Goal: Information Seeking & Learning: Learn about a topic

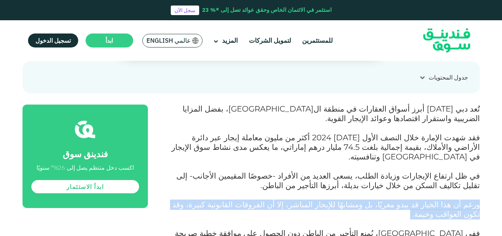
click at [363, 200] on span "ورغم أن هذا الخيار قد يبدو مغريًا، بل ومشابهًا للإيجار المباشر، إلا أن الفروقات…" at bounding box center [326, 209] width 308 height 19
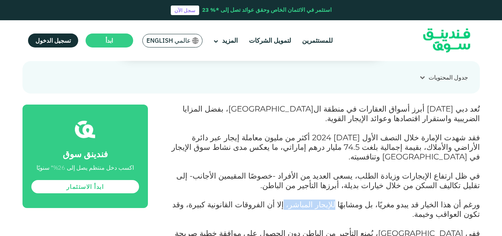
drag, startPoint x: 363, startPoint y: 160, endPoint x: 321, endPoint y: 162, distance: 41.4
click at [321, 200] on span "ورغم أن هذا الخيار قد يبدو مغريًا، بل ومشابهًا للإيجار المباشر، إلا أن الفروقات…" at bounding box center [326, 209] width 308 height 19
click at [295, 200] on span "ورغم أن هذا الخيار قد يبدو مغريًا، بل ومشابهًا للإيجار المباشر، إلا أن الفروقات…" at bounding box center [326, 209] width 308 height 19
click at [294, 200] on span "ورغم أن هذا الخيار قد يبدو مغريًا، بل ومشابهًا للإيجار المباشر، إلا أن الفروقات…" at bounding box center [326, 209] width 308 height 19
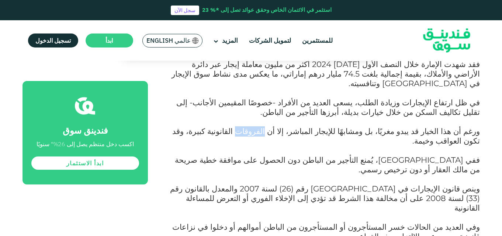
scroll to position [369, 0]
click at [441, 155] on span "ففي [GEOGRAPHIC_DATA]، يُمنع التأجير من الباطن دون الحصول على موافقة خطية صريحة…" at bounding box center [327, 164] width 305 height 19
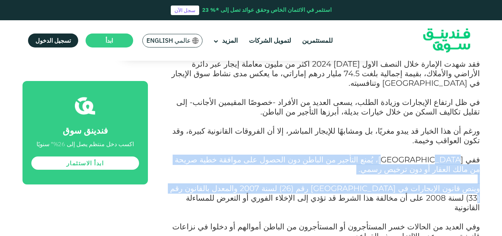
drag, startPoint x: 441, startPoint y: 104, endPoint x: 246, endPoint y: 125, distance: 196.6
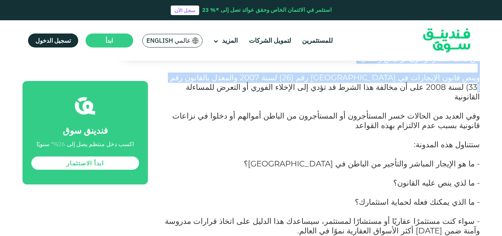
scroll to position [480, 0]
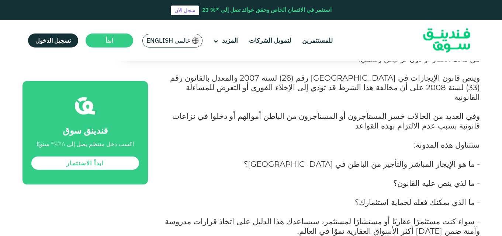
click at [378, 160] on p "- ما هو الإيجار المباشر والتأجير من الباطن في [GEOGRAPHIC_DATA]؟" at bounding box center [322, 169] width 315 height 19
click at [450, 179] on span "- ما لذي ينص عليه القانون؟" at bounding box center [436, 184] width 87 height 10
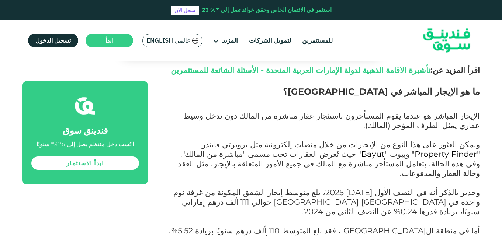
scroll to position [701, 0]
